Goal: Task Accomplishment & Management: Manage account settings

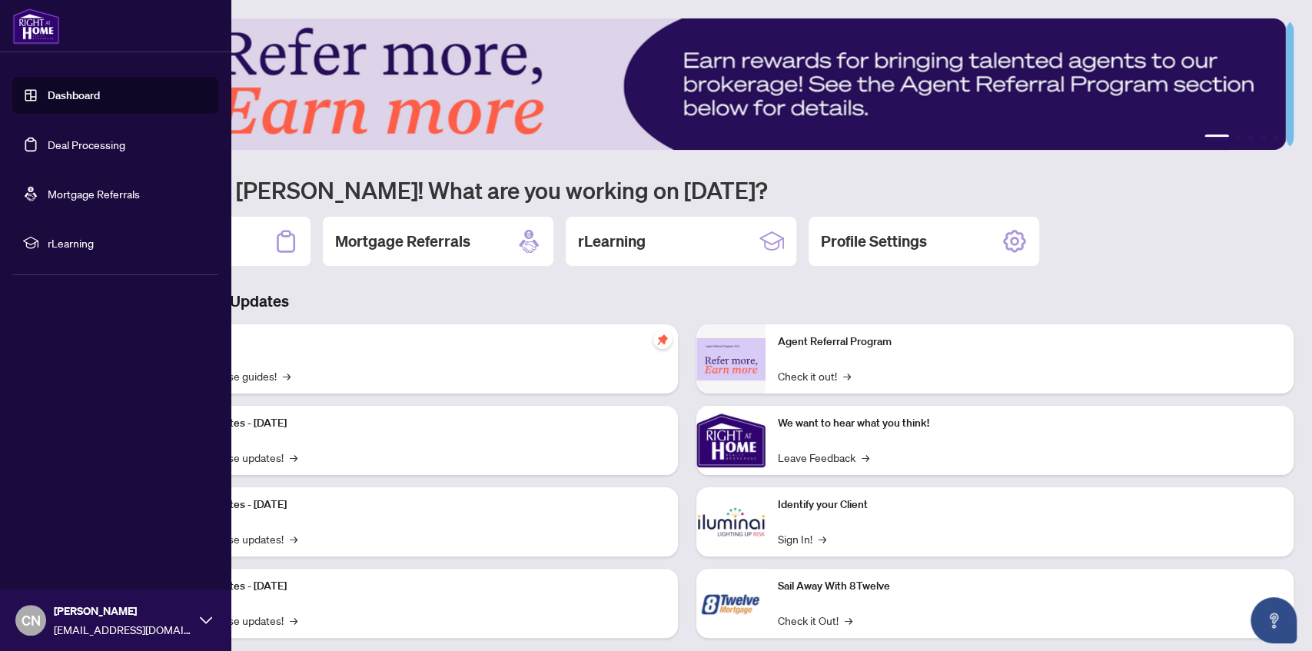
click at [80, 144] on link "Deal Processing" at bounding box center [87, 145] width 78 height 14
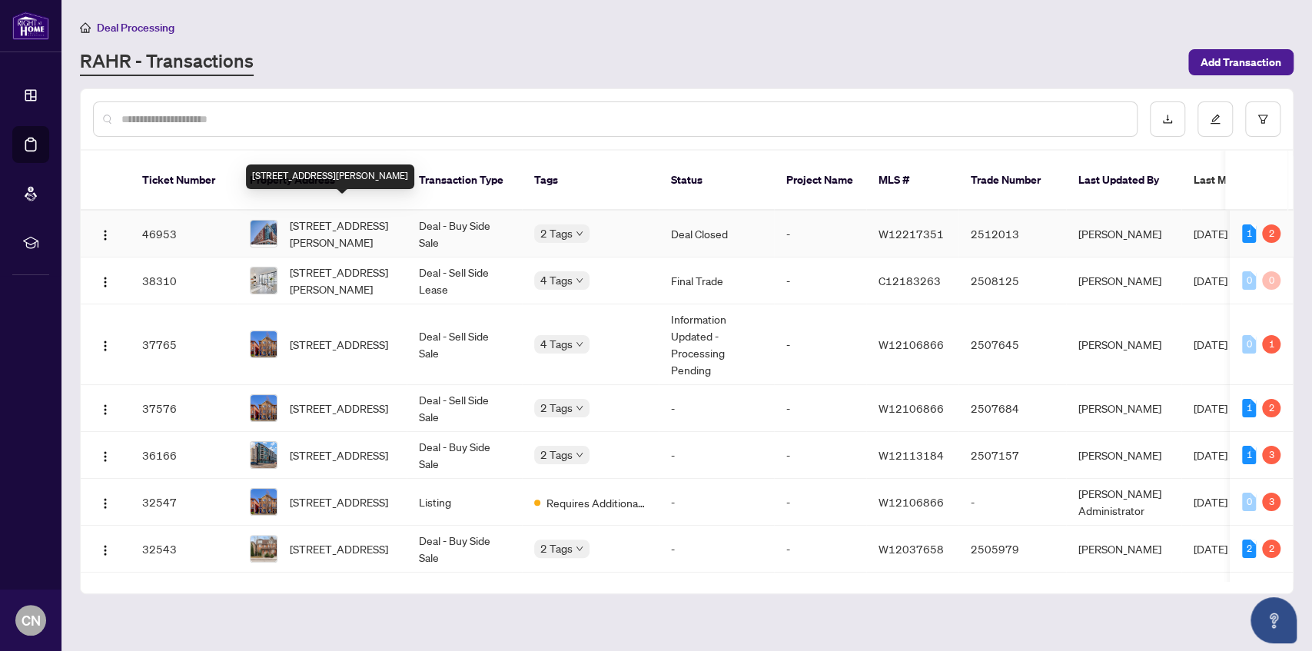
click at [358, 221] on span "[STREET_ADDRESS][PERSON_NAME]" at bounding box center [342, 234] width 105 height 34
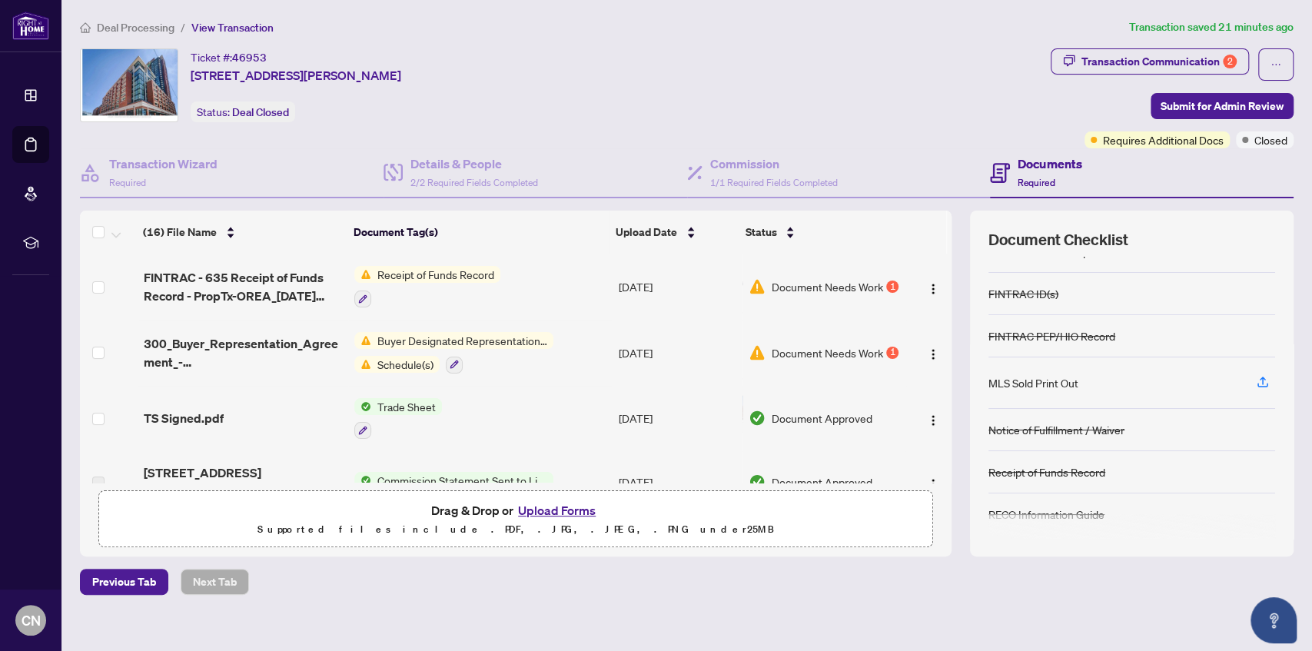
scroll to position [111, 0]
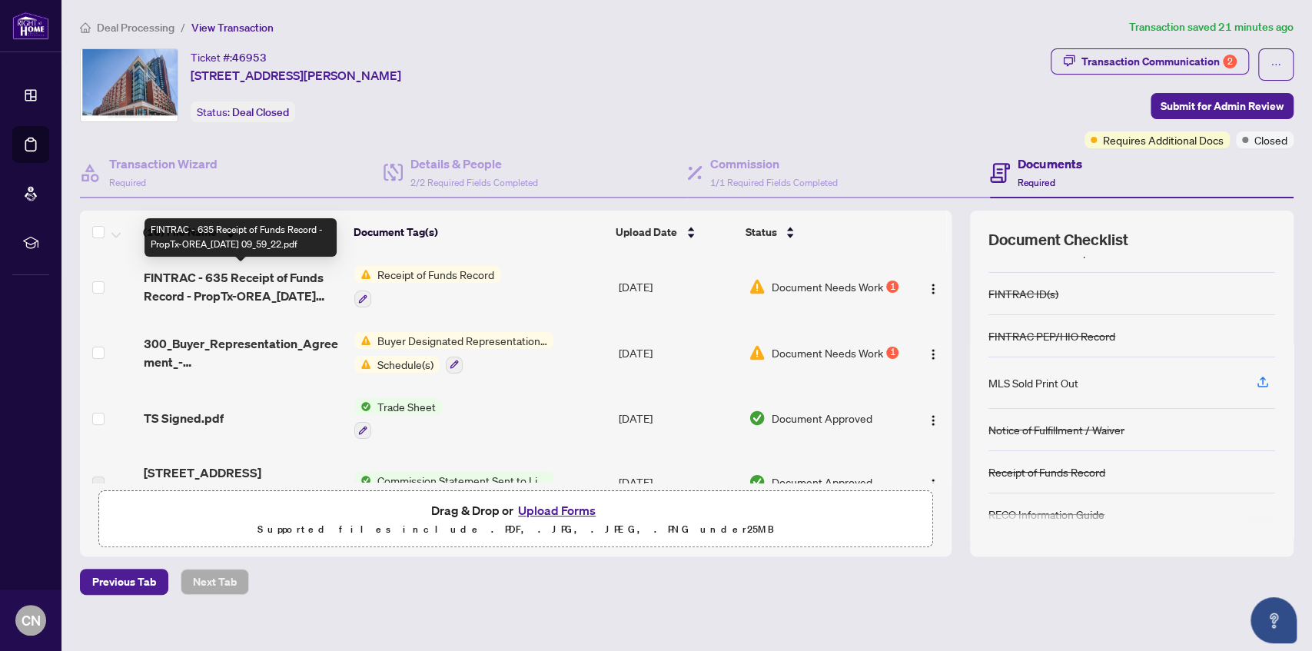
click at [275, 289] on span "FINTRAC - 635 Receipt of Funds Record - PropTx-OREA_[DATE] 09_59_22.pdf" at bounding box center [243, 286] width 199 height 37
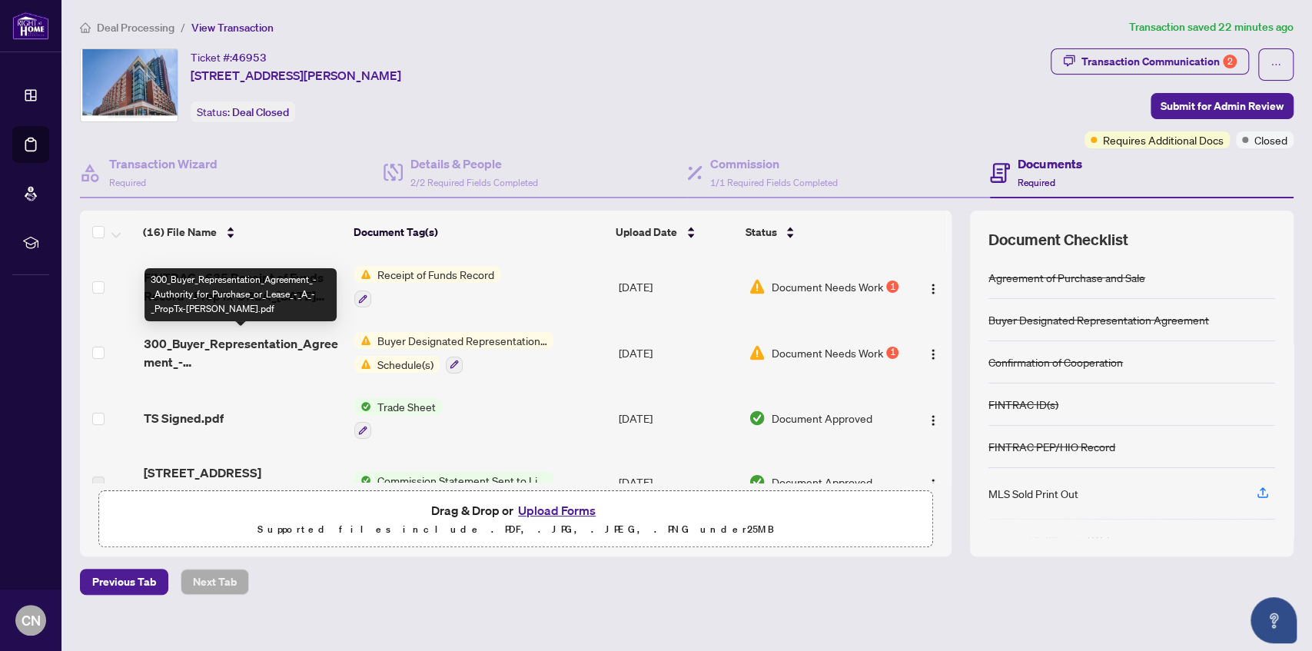
click at [280, 340] on span "300_Buyer_Representation_Agreement_-_Authority_for_Purchase_or_Lease_-_A_-_Prop…" at bounding box center [243, 352] width 199 height 37
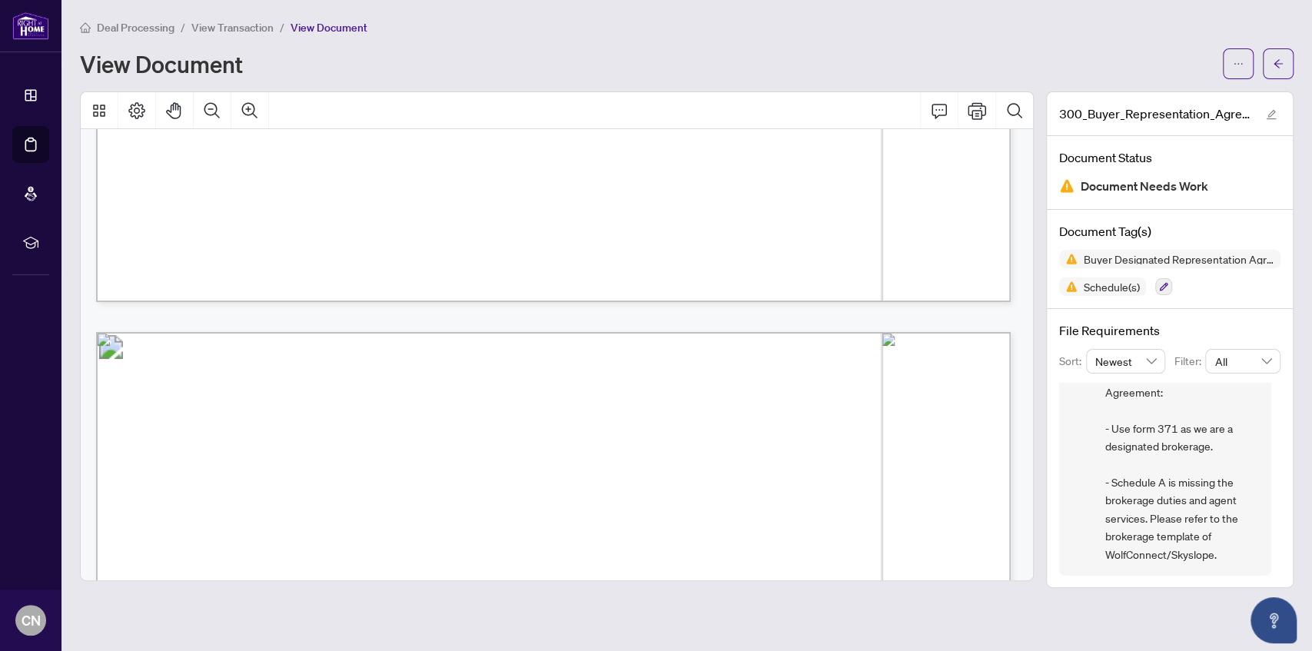
scroll to position [2562, 0]
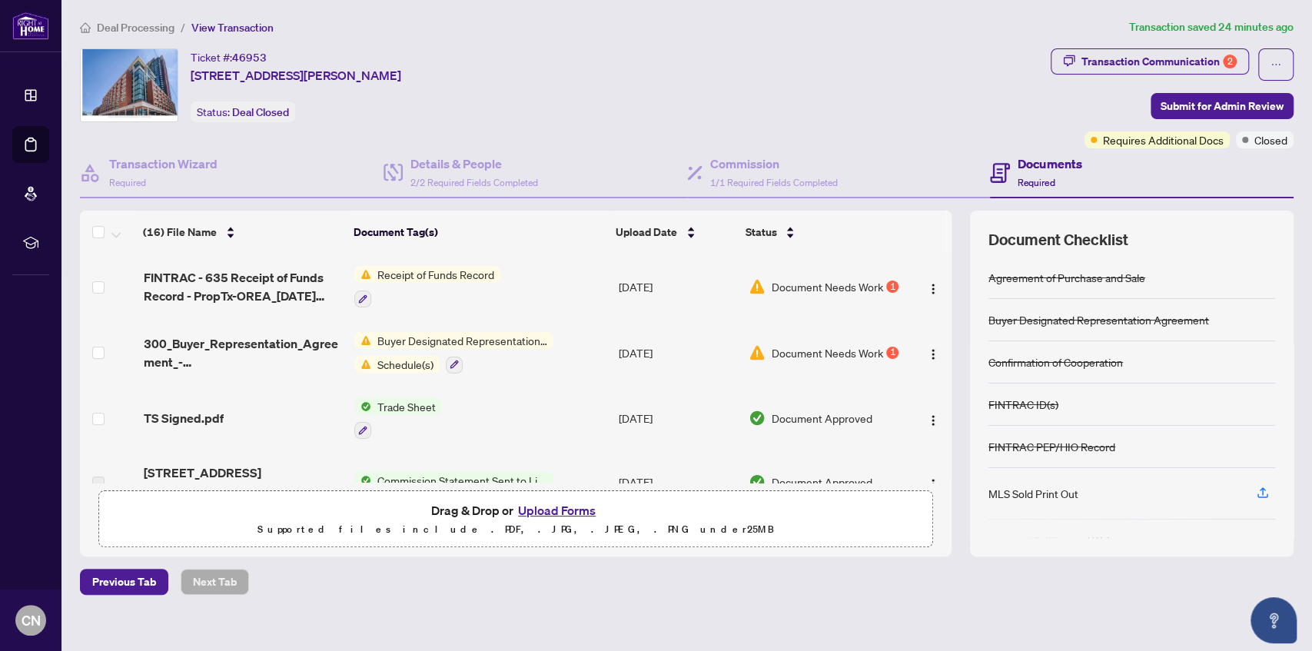
click at [470, 289] on div at bounding box center [427, 298] width 146 height 18
click at [449, 267] on span "Receipt of Funds Record" at bounding box center [435, 274] width 129 height 17
click at [252, 285] on span "FINTRAC - 635 Receipt of Funds Record - PropTx-OREA_[DATE] 09_59_22.pdf" at bounding box center [243, 286] width 199 height 37
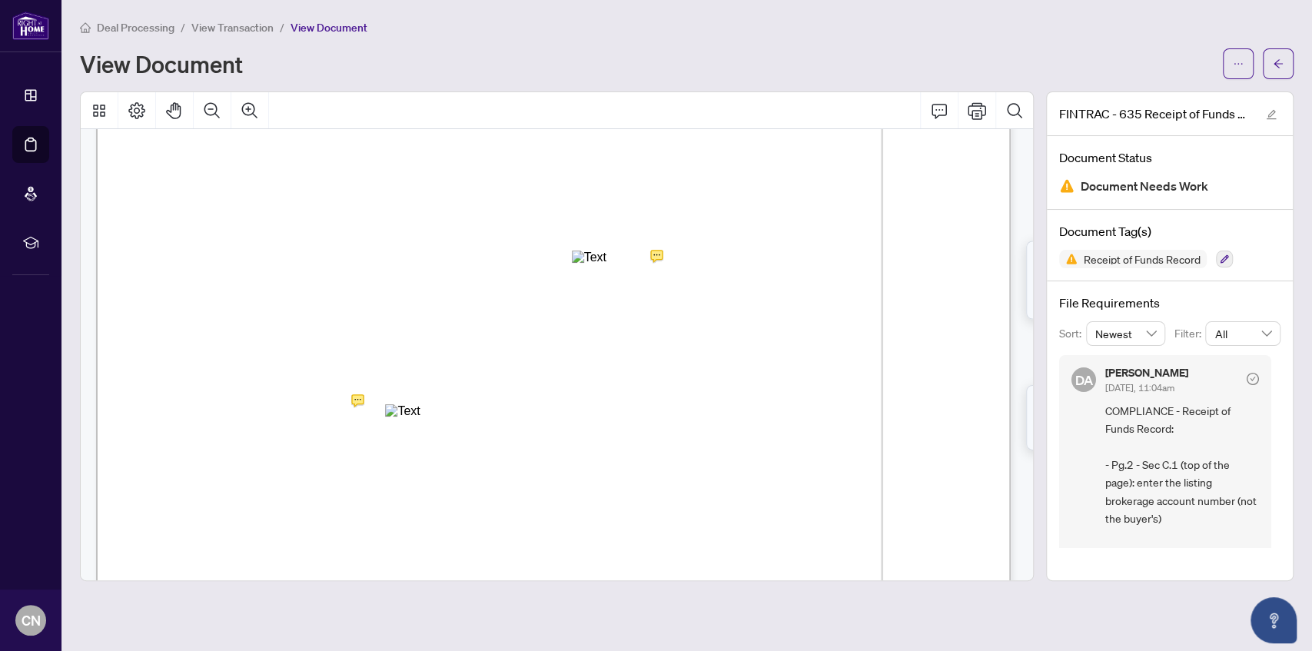
scroll to position [1280, 0]
drag, startPoint x: 639, startPoint y: 281, endPoint x: 544, endPoint y: 284, distance: 95.3
click at [689, 287] on div "Annotation: Text" at bounding box center [679, 280] width 214 height 14
